Goal: Task Accomplishment & Management: Complete application form

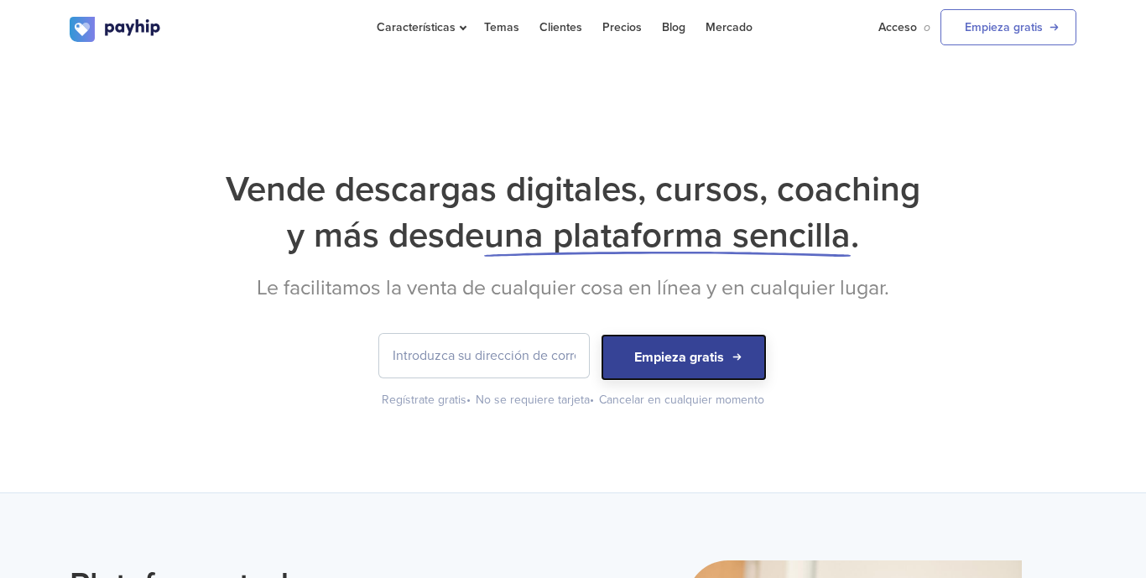
click at [738, 373] on button "Empieza gratis" at bounding box center [684, 357] width 166 height 47
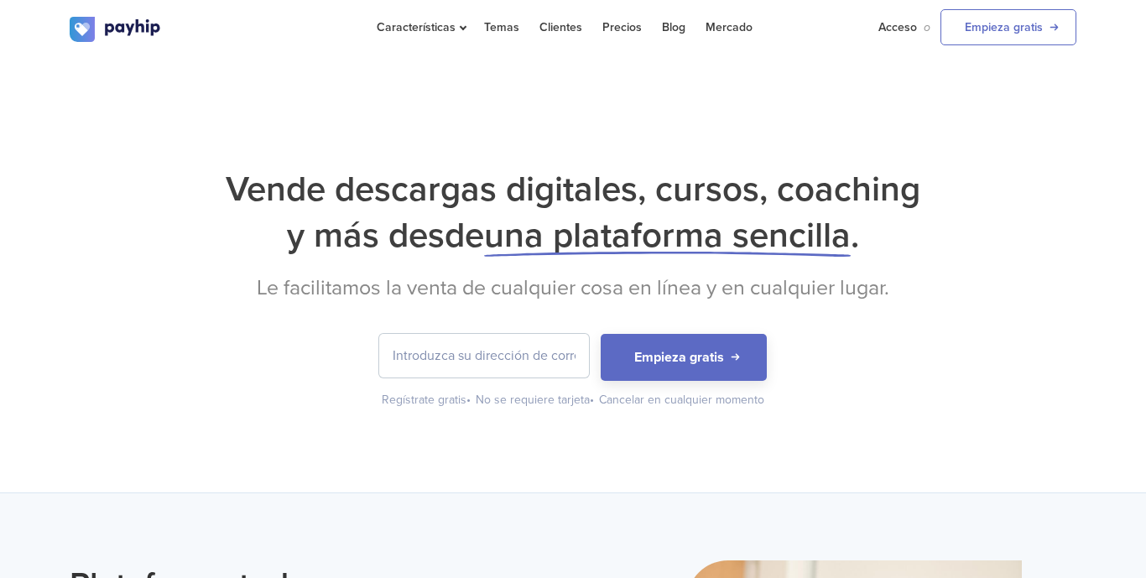
click at [534, 355] on input "email" at bounding box center [484, 356] width 210 height 44
type input "[EMAIL_ADDRESS][DOMAIN_NAME]"
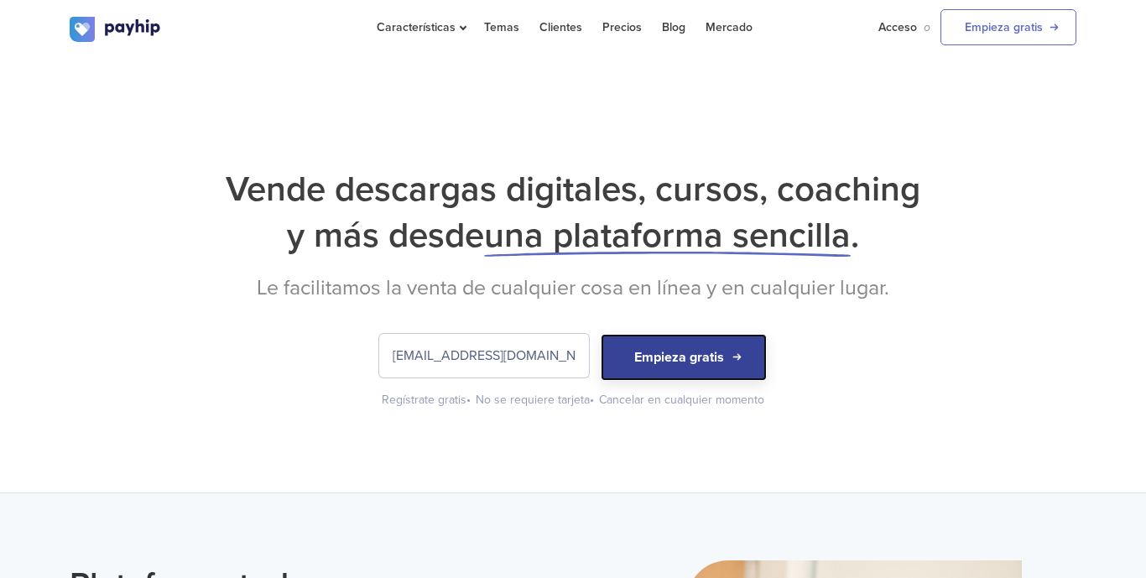
click at [641, 351] on font "Empieza gratis" at bounding box center [679, 357] width 90 height 17
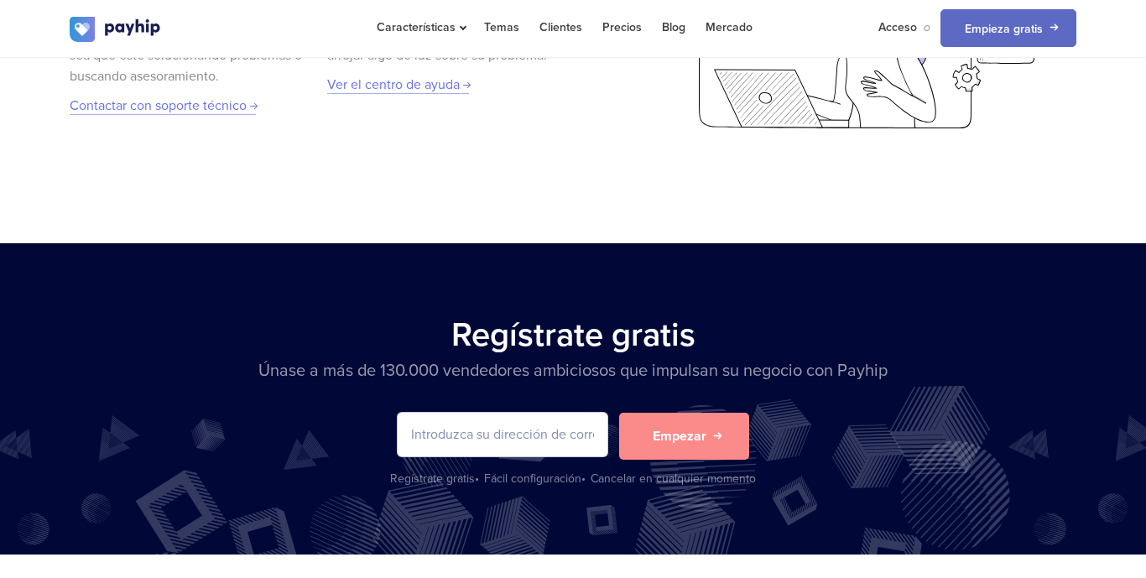
scroll to position [3321, 0]
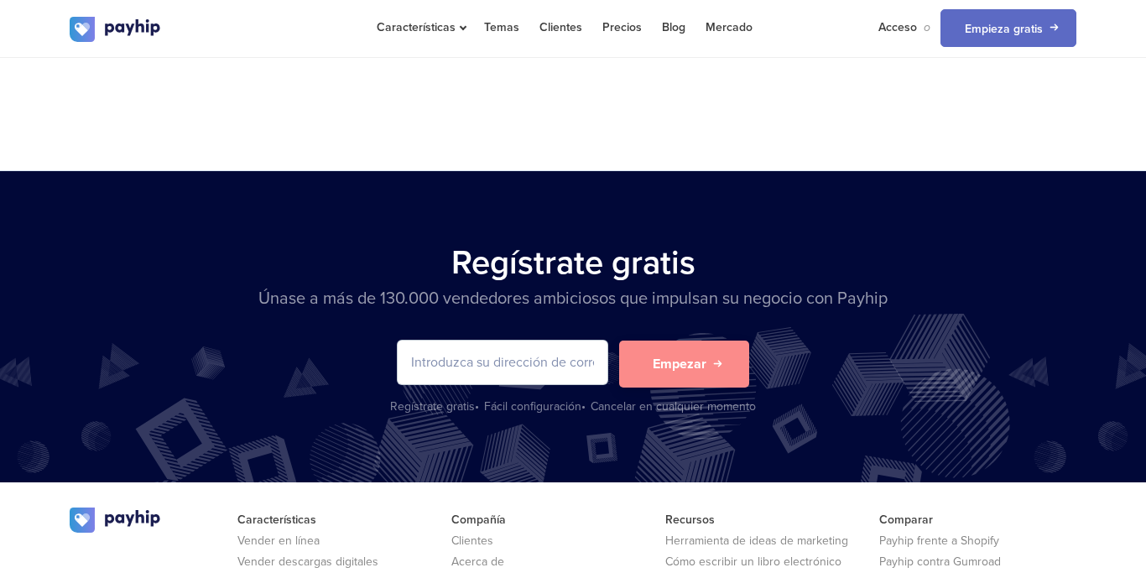
click at [530, 369] on input "email" at bounding box center [503, 363] width 210 height 44
type input "[EMAIL_ADDRESS][DOMAIN_NAME]"
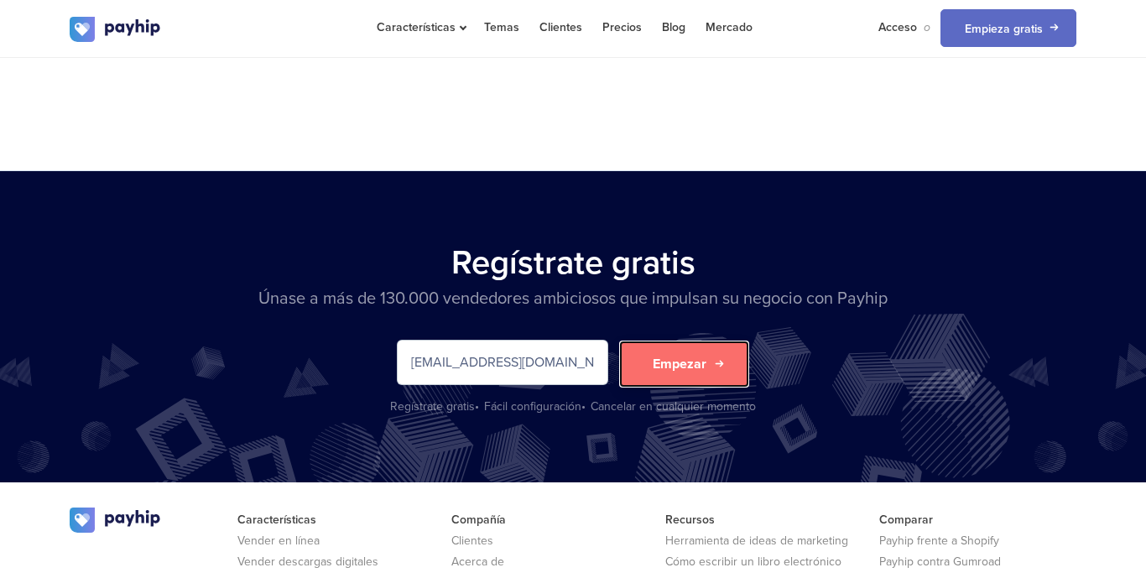
click at [651, 381] on button "Empezar" at bounding box center [684, 364] width 130 height 47
